Goal: Transaction & Acquisition: Obtain resource

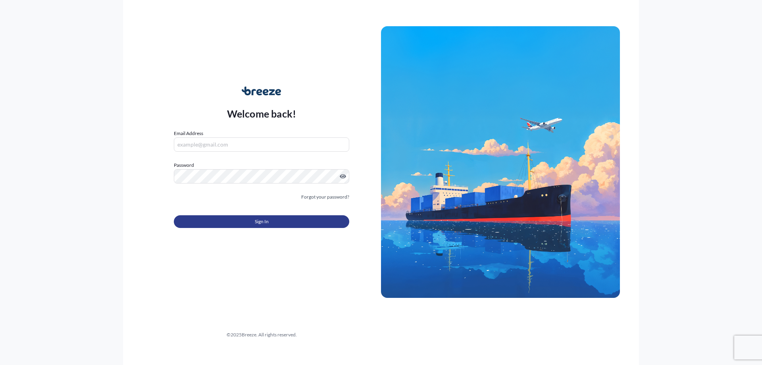
type input "[EMAIL_ADDRESS][DOMAIN_NAME]"
click at [259, 218] on span "Sign In" at bounding box center [262, 221] width 14 height 8
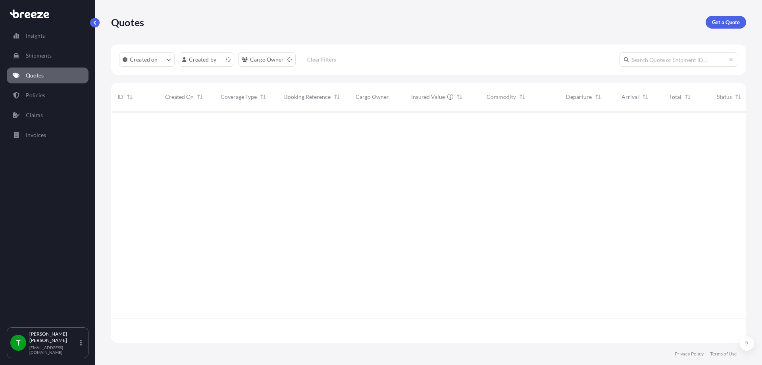
scroll to position [230, 629]
click at [719, 22] on p "Get a Quote" at bounding box center [726, 22] width 28 height 8
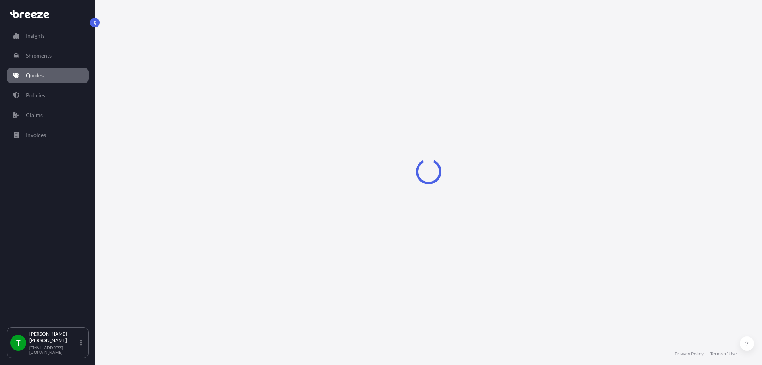
select select "Sea"
select select "1"
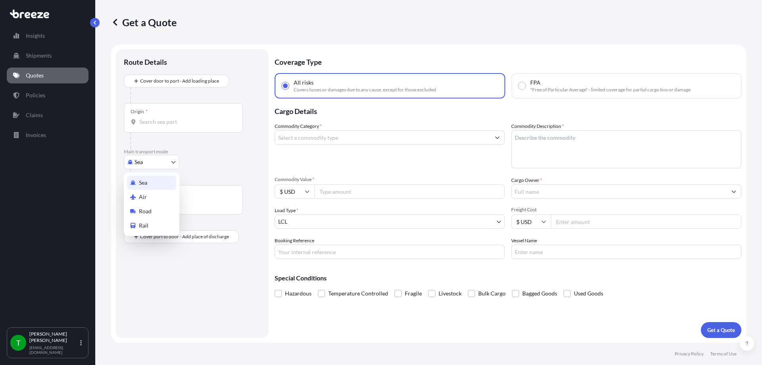
click at [161, 160] on body "Insights Shipments Quotes Policies Claims Invoices T [PERSON_NAME] [EMAIL_ADDRE…" at bounding box center [381, 182] width 762 height 365
click at [148, 211] on span "Road" at bounding box center [145, 211] width 13 height 8
select select "Road"
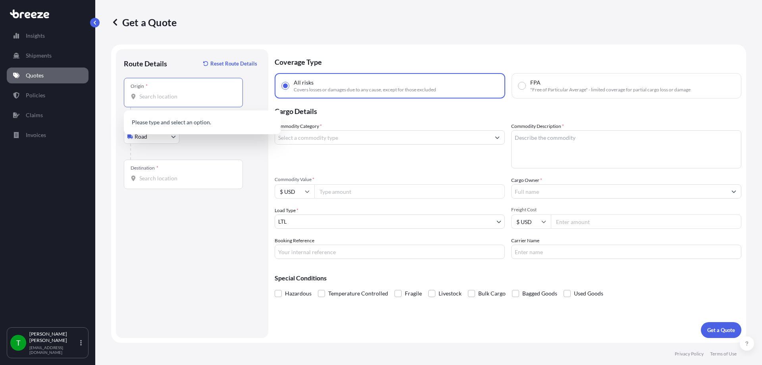
click at [163, 98] on input "Origin *" at bounding box center [186, 96] width 94 height 8
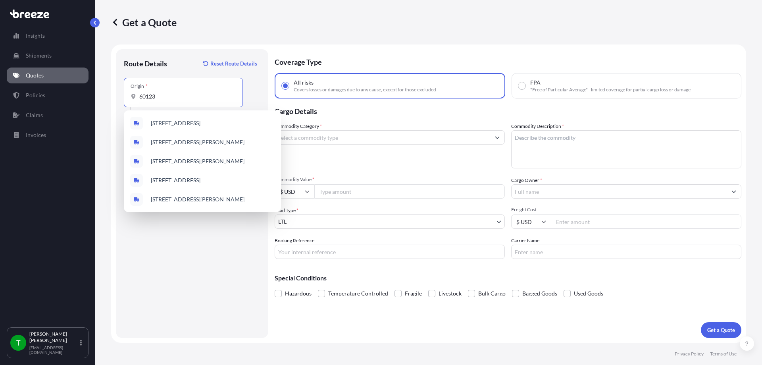
type input "60123"
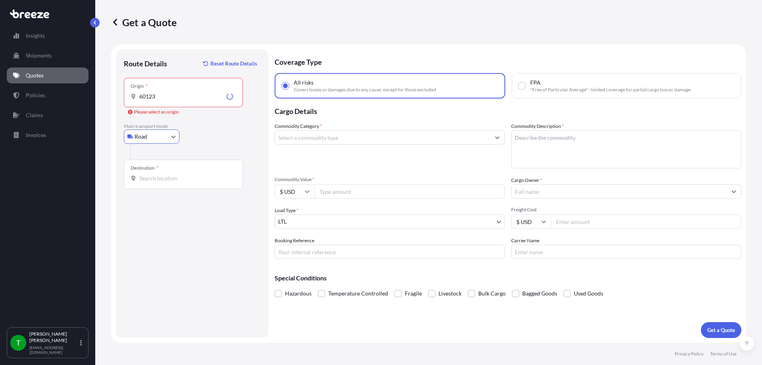
click at [176, 90] on div "Origin * 60123" at bounding box center [183, 92] width 119 height 29
click at [176, 92] on input "60123" at bounding box center [181, 96] width 84 height 8
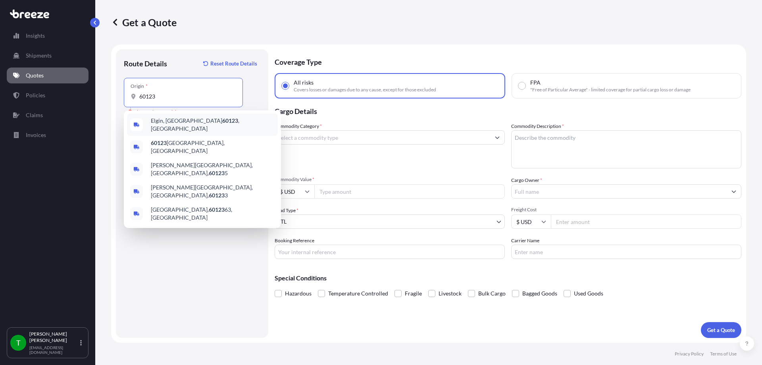
type input "Elgin, IL 60123, [GEOGRAPHIC_DATA]"
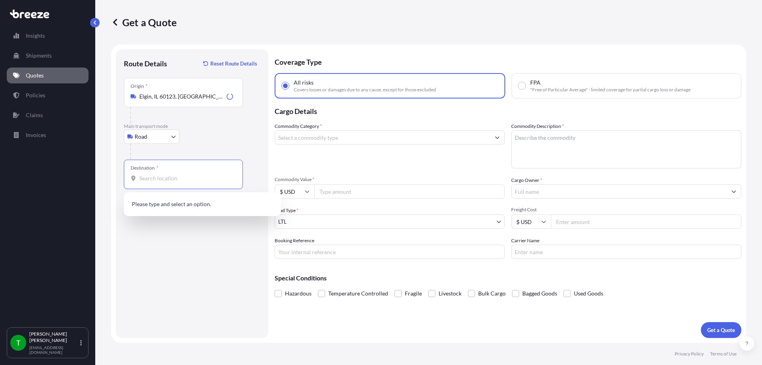
click at [155, 180] on input "Destination *" at bounding box center [186, 178] width 94 height 8
click at [184, 179] on input "R. [PERSON_NAME] [PERSON_NAME][GEOGRAPHIC_DATA], [GEOGRAPHIC_DATA] - State of […" at bounding box center [186, 178] width 94 height 8
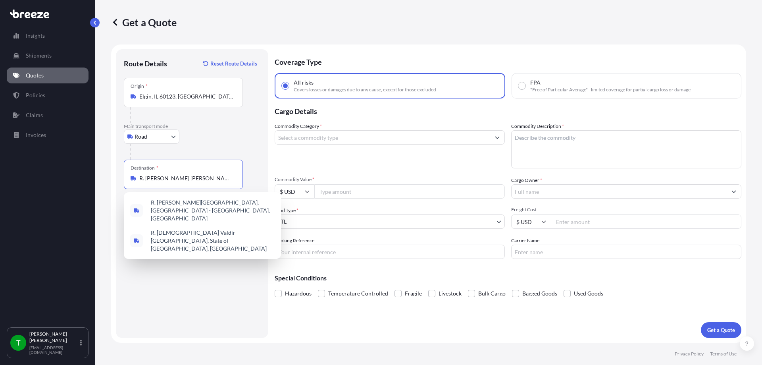
click at [184, 179] on input "R. [PERSON_NAME] [PERSON_NAME][GEOGRAPHIC_DATA], [GEOGRAPHIC_DATA] - State of […" at bounding box center [186, 178] width 94 height 8
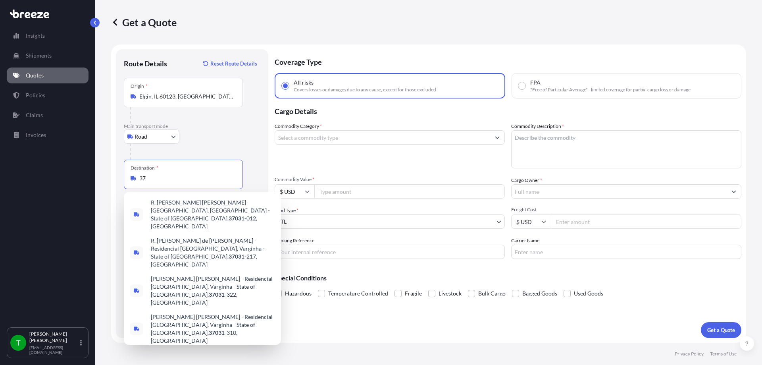
type input "3"
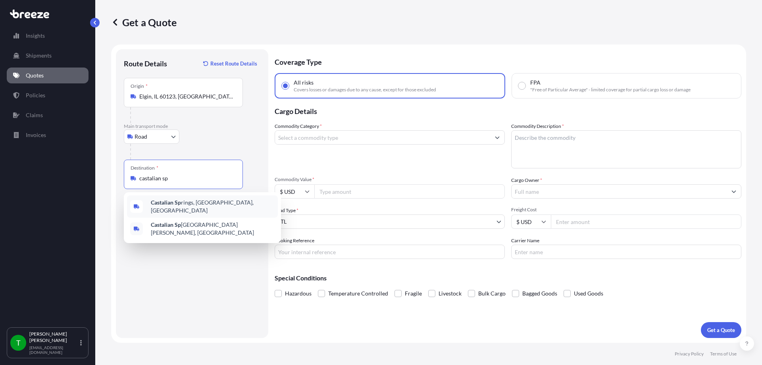
click at [185, 201] on span "Castalian Sp rings, [GEOGRAPHIC_DATA], [GEOGRAPHIC_DATA]" at bounding box center [213, 206] width 124 height 16
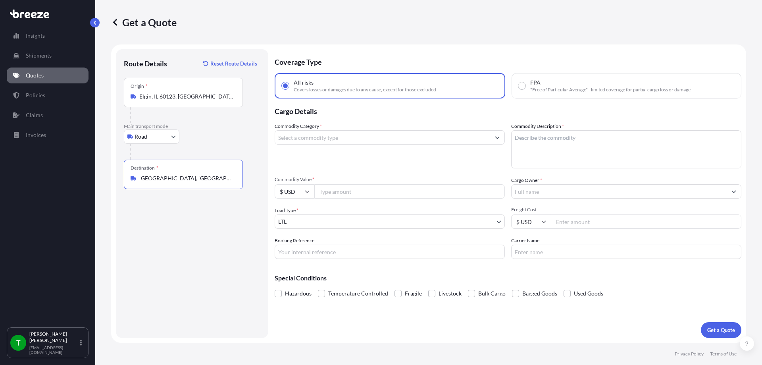
type input "[GEOGRAPHIC_DATA], [GEOGRAPHIC_DATA], [GEOGRAPHIC_DATA]"
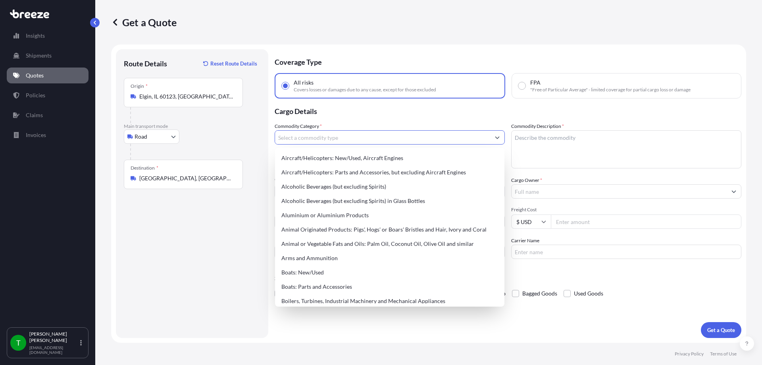
click at [337, 140] on input "Commodity Category *" at bounding box center [382, 137] width 215 height 14
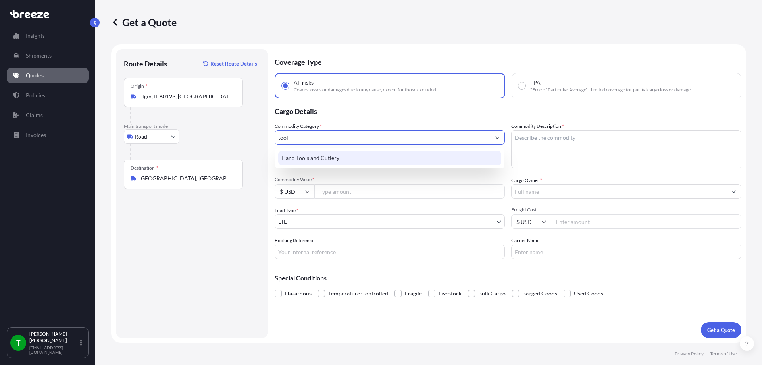
click at [342, 159] on div "Hand Tools and Cutlery" at bounding box center [389, 158] width 223 height 14
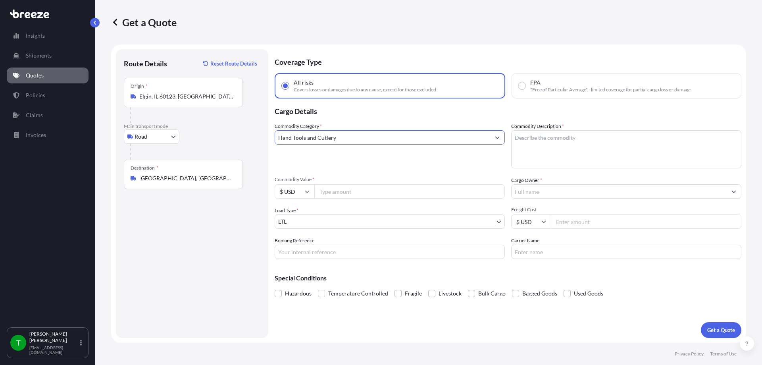
type input "Hand Tools and Cutlery"
click at [556, 143] on textarea "Commodity Description *" at bounding box center [626, 149] width 230 height 38
type textarea "tools"
type input "40000"
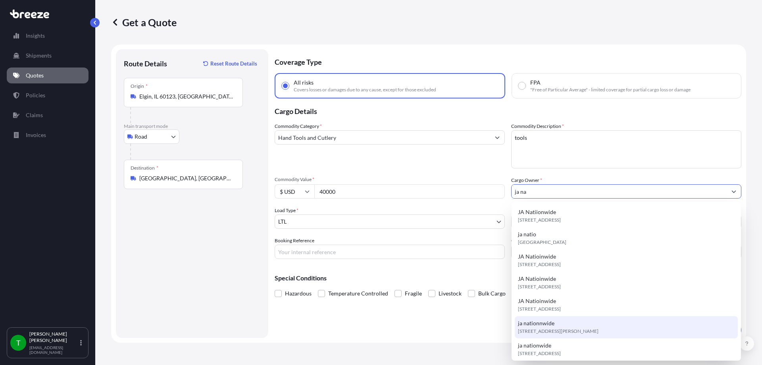
click at [559, 325] on div "ja nationnwide [STREET_ADDRESS][PERSON_NAME]" at bounding box center [626, 327] width 223 height 22
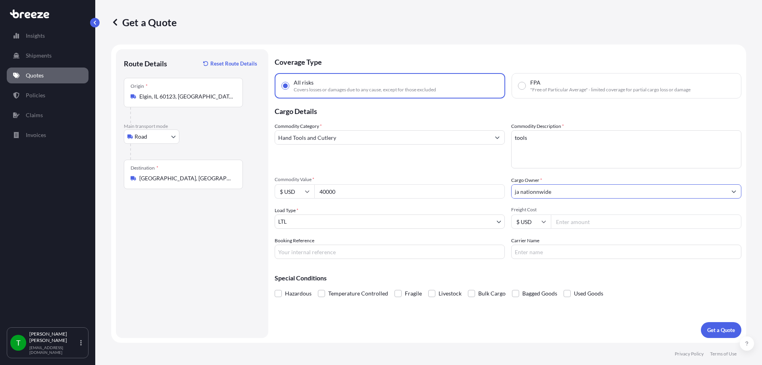
type input "ja nationnwide"
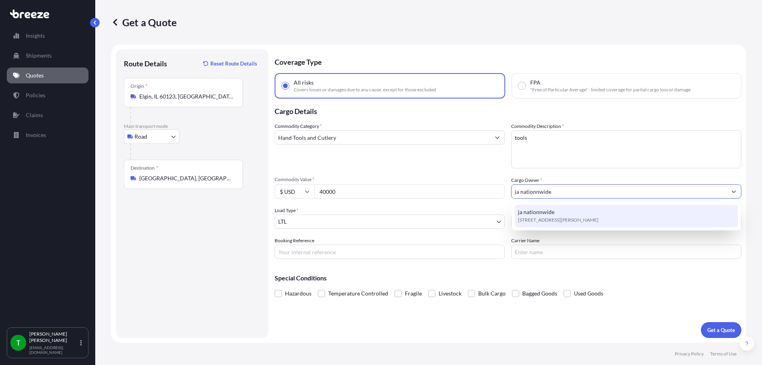
click at [562, 213] on div "ja nationnwide [STREET_ADDRESS][PERSON_NAME]" at bounding box center [626, 216] width 223 height 22
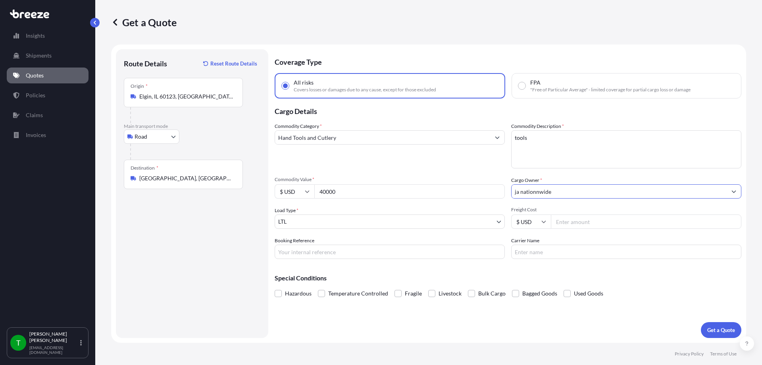
click at [582, 225] on input "Freight Cost" at bounding box center [646, 221] width 190 height 14
type input "450"
click at [715, 327] on p "Get a Quote" at bounding box center [721, 330] width 28 height 8
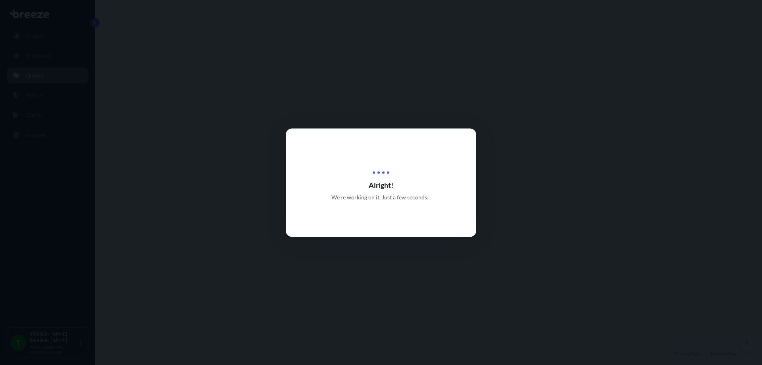
select select "Road"
select select "1"
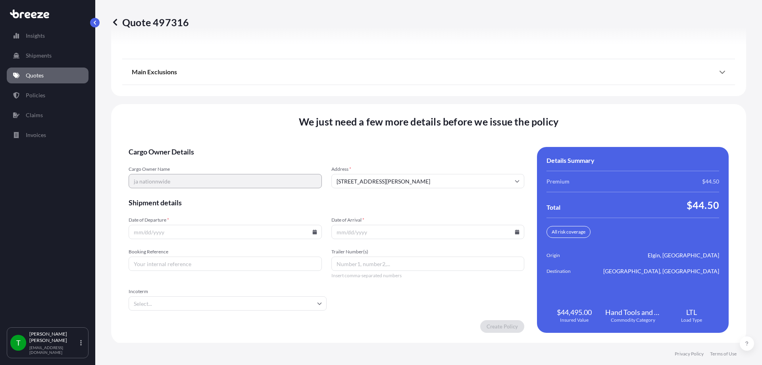
scroll to position [1021, 0]
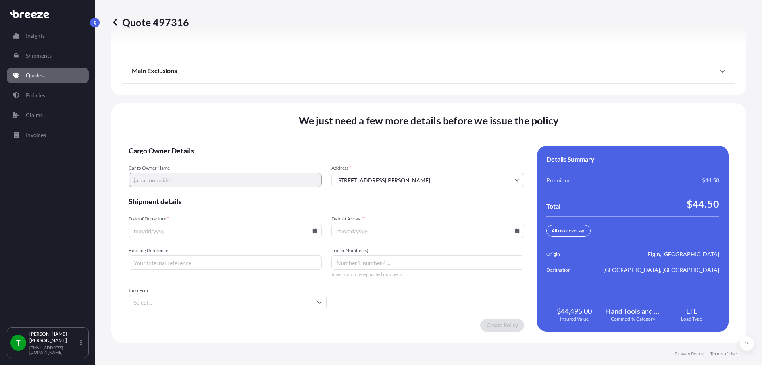
click at [314, 231] on icon at bounding box center [314, 230] width 4 height 5
click at [222, 176] on button "21" at bounding box center [224, 175] width 13 height 13
type input "[DATE]"
click at [515, 232] on icon at bounding box center [517, 230] width 4 height 5
click at [372, 189] on button "25" at bounding box center [369, 190] width 13 height 13
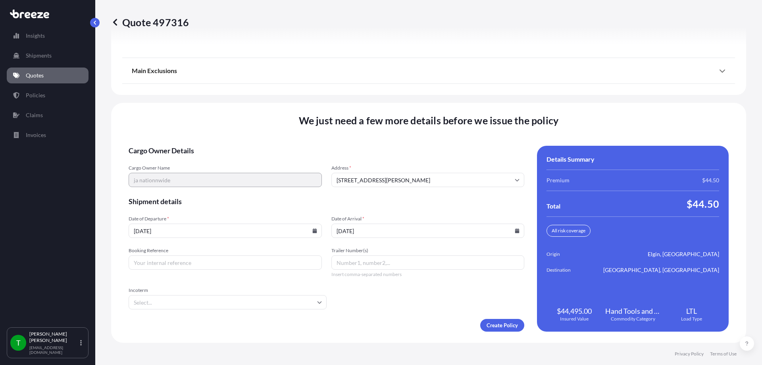
type input "[DATE]"
